Goal: Complete application form

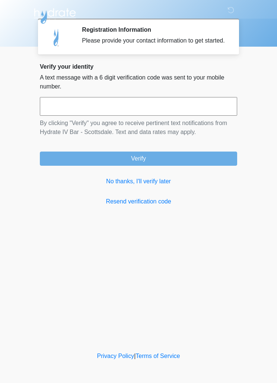
click at [218, 112] on input "text" at bounding box center [139, 106] width 198 height 19
type input "******"
click at [186, 164] on button "Verify" at bounding box center [139, 158] width 198 height 14
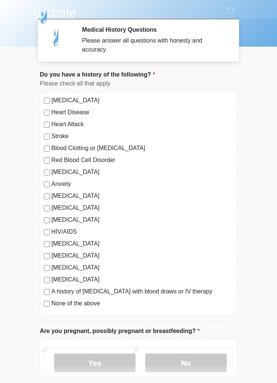
click at [92, 304] on label "None of the above" at bounding box center [142, 303] width 182 height 9
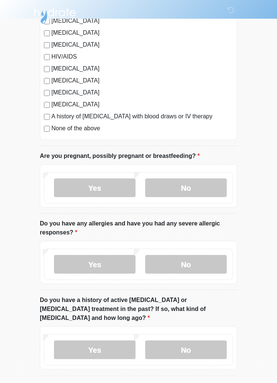
scroll to position [175, 0]
click at [213, 240] on li "Do you have any [MEDICAL_DATA] and have you had any severe allergic responses? …" at bounding box center [139, 254] width 198 height 71
click at [217, 192] on label "No" at bounding box center [186, 187] width 82 height 19
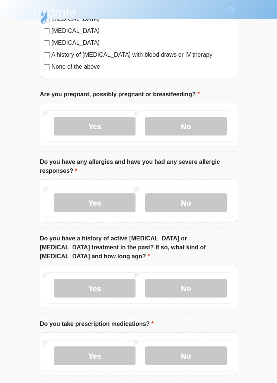
scroll to position [238, 0]
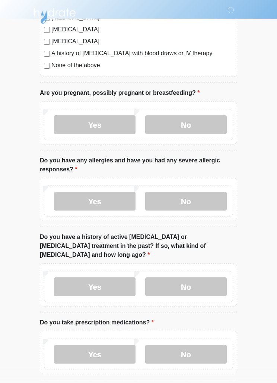
click at [212, 202] on label "No" at bounding box center [186, 201] width 82 height 19
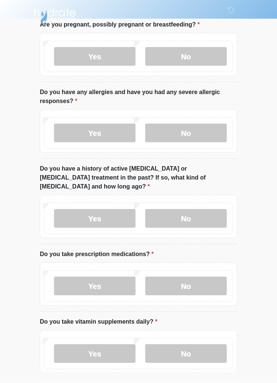
scroll to position [309, 0]
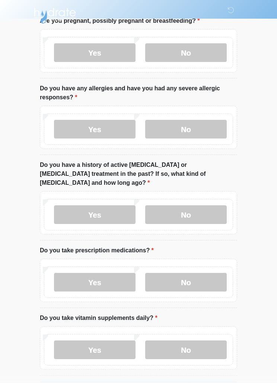
click at [216, 209] on label "No" at bounding box center [186, 214] width 82 height 19
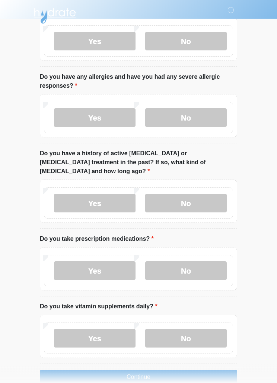
scroll to position [329, 0]
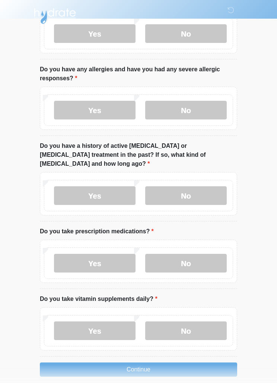
click at [207, 254] on label "No" at bounding box center [186, 263] width 82 height 19
click at [194, 321] on label "No" at bounding box center [186, 330] width 82 height 19
click at [169, 362] on button "Continue" at bounding box center [139, 369] width 198 height 14
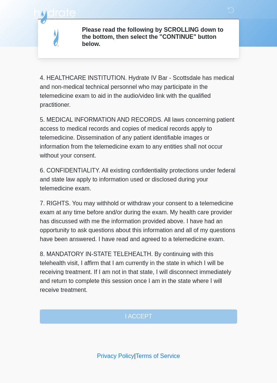
scroll to position [208, 0]
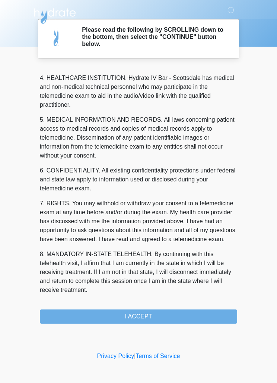
click at [173, 318] on button "I ACCEPT" at bounding box center [139, 316] width 198 height 14
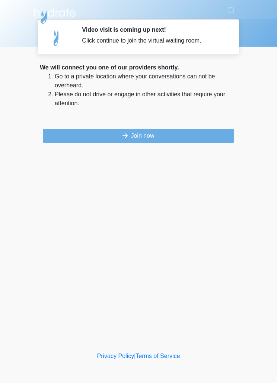
click at [209, 132] on button "Join now" at bounding box center [139, 136] width 192 height 14
